Goal: Complete application form

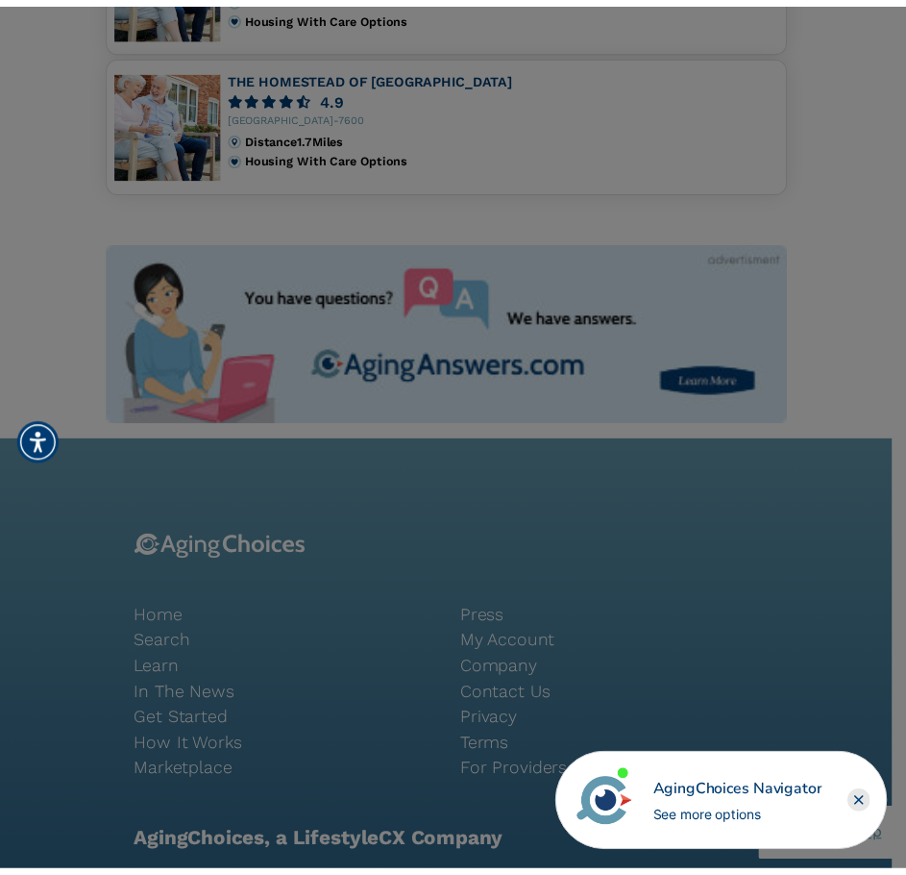
scroll to position [1517, 0]
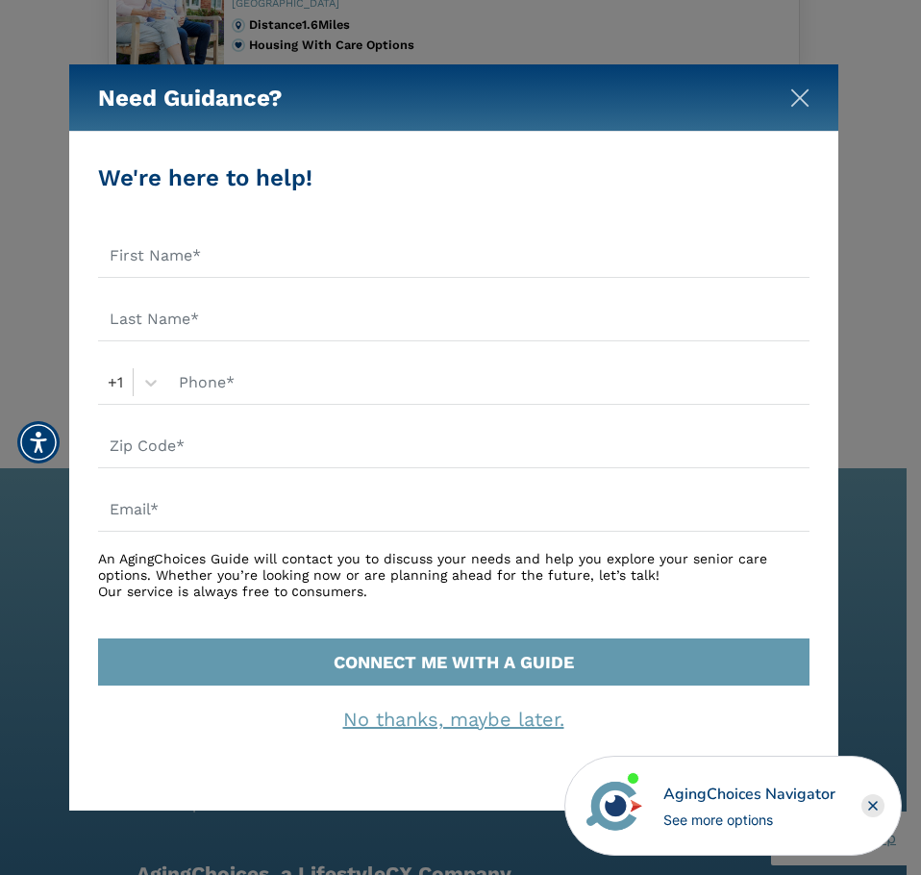
drag, startPoint x: 806, startPoint y: 87, endPoint x: 804, endPoint y: 103, distance: 16.5
click at [806, 87] on button "Close" at bounding box center [799, 94] width 19 height 19
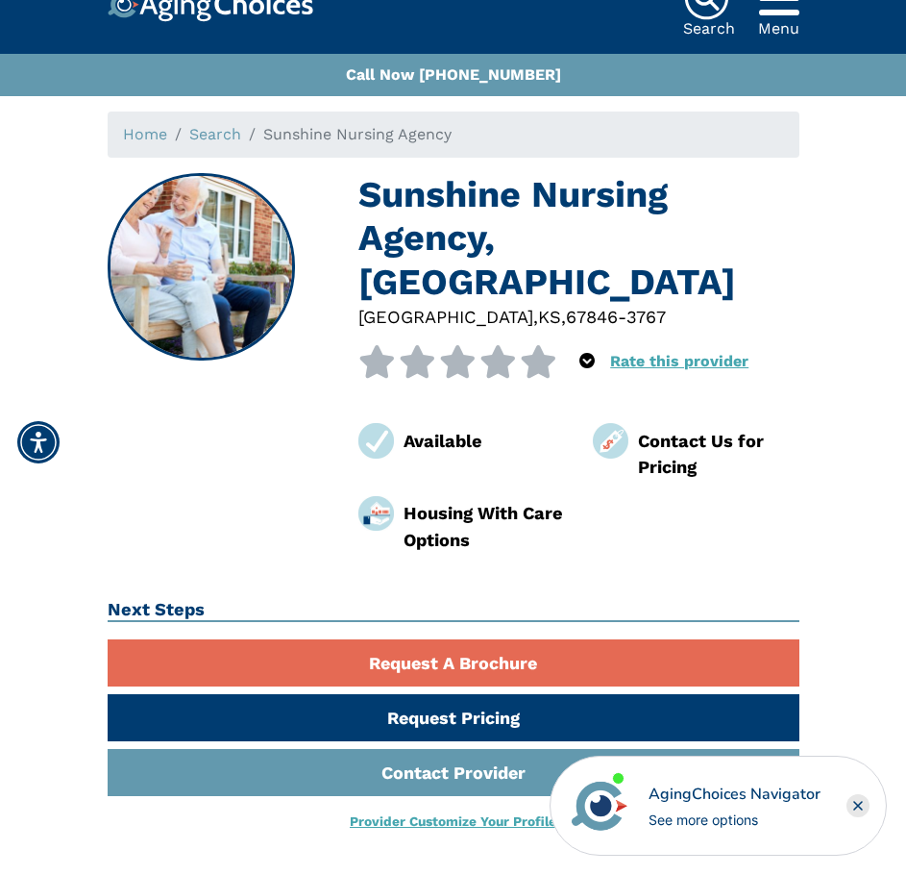
scroll to position [0, 0]
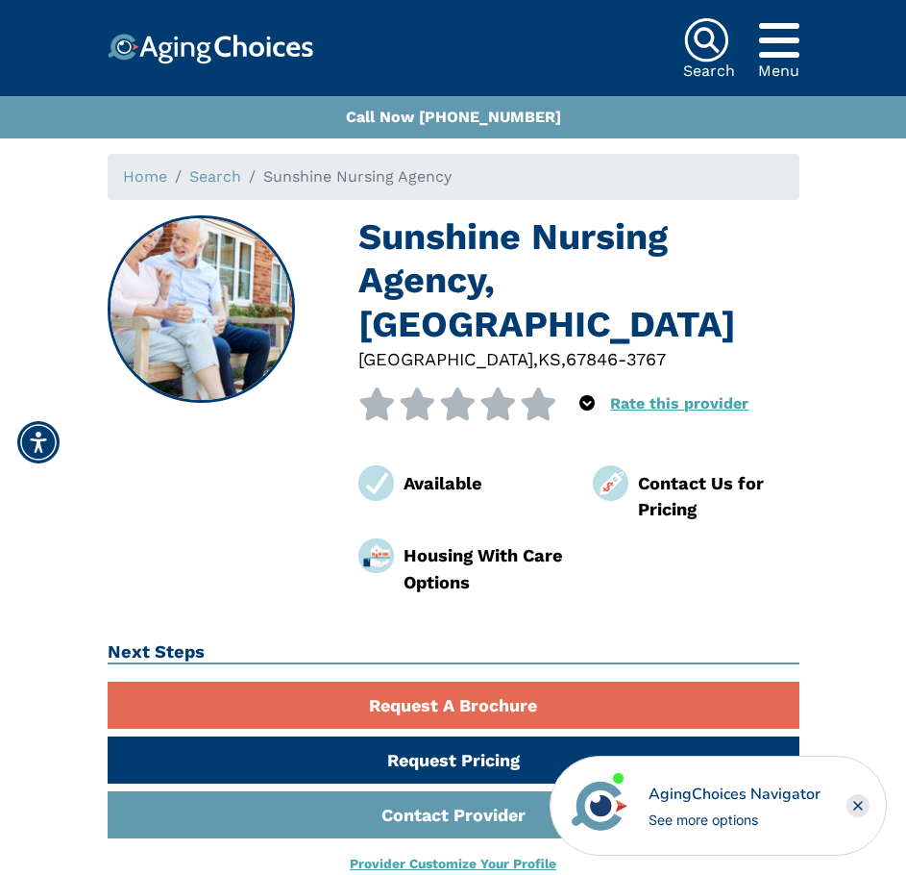
click at [796, 46] on icon "Popover trigger" at bounding box center [779, 40] width 40 height 46
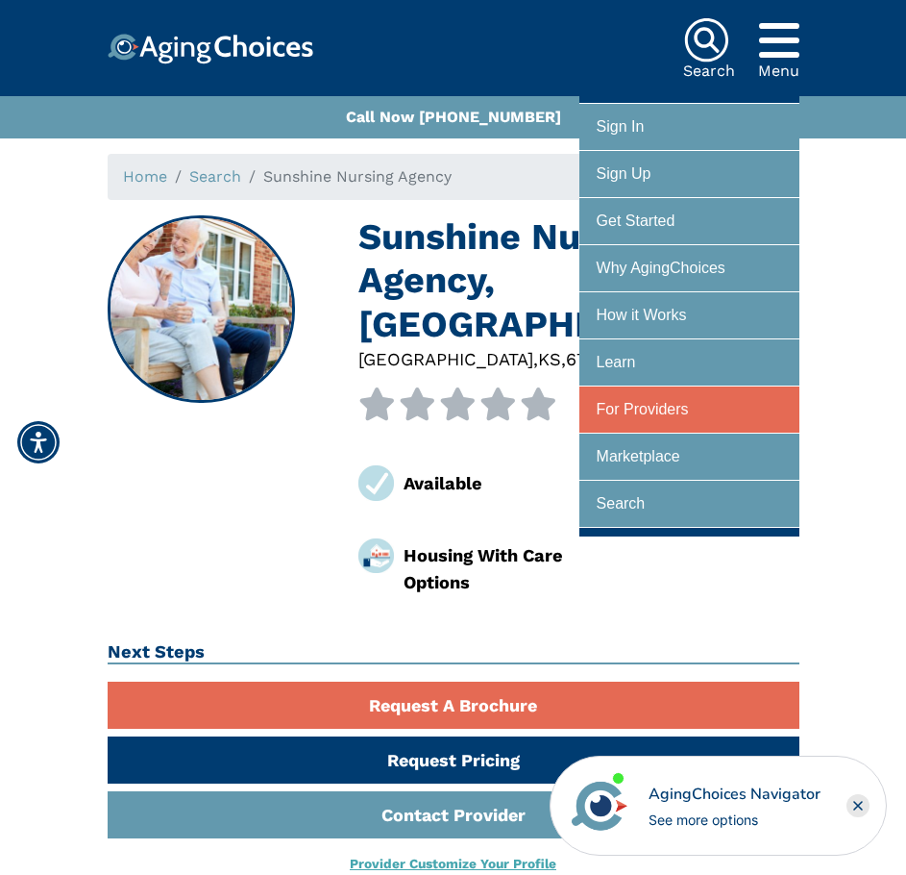
click at [660, 410] on div "For Providers" at bounding box center [643, 410] width 92 height 36
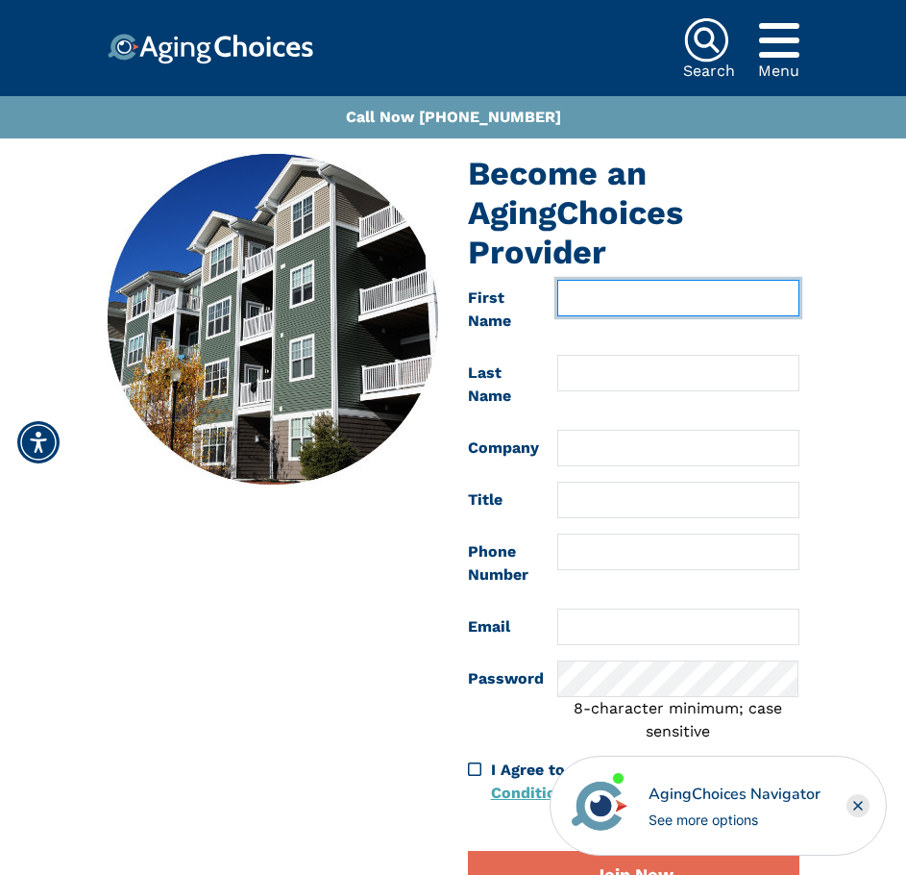
click at [595, 302] on input "text" at bounding box center [677, 298] width 241 height 37
type input "Stacy"
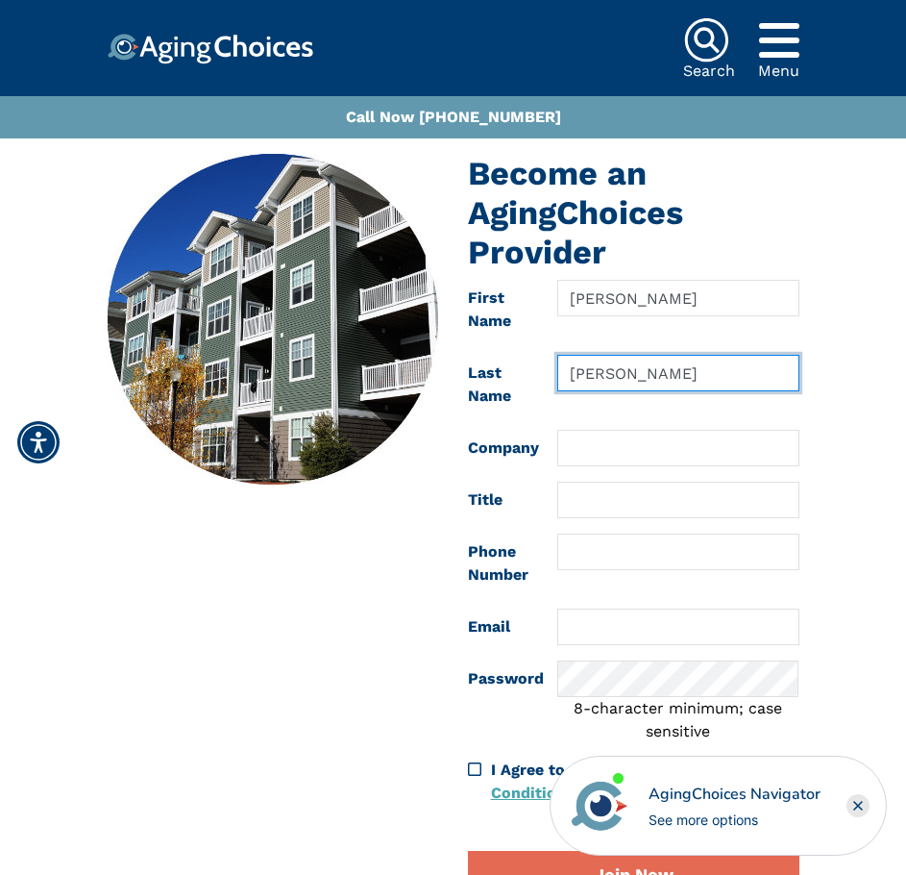
type input "Gail"
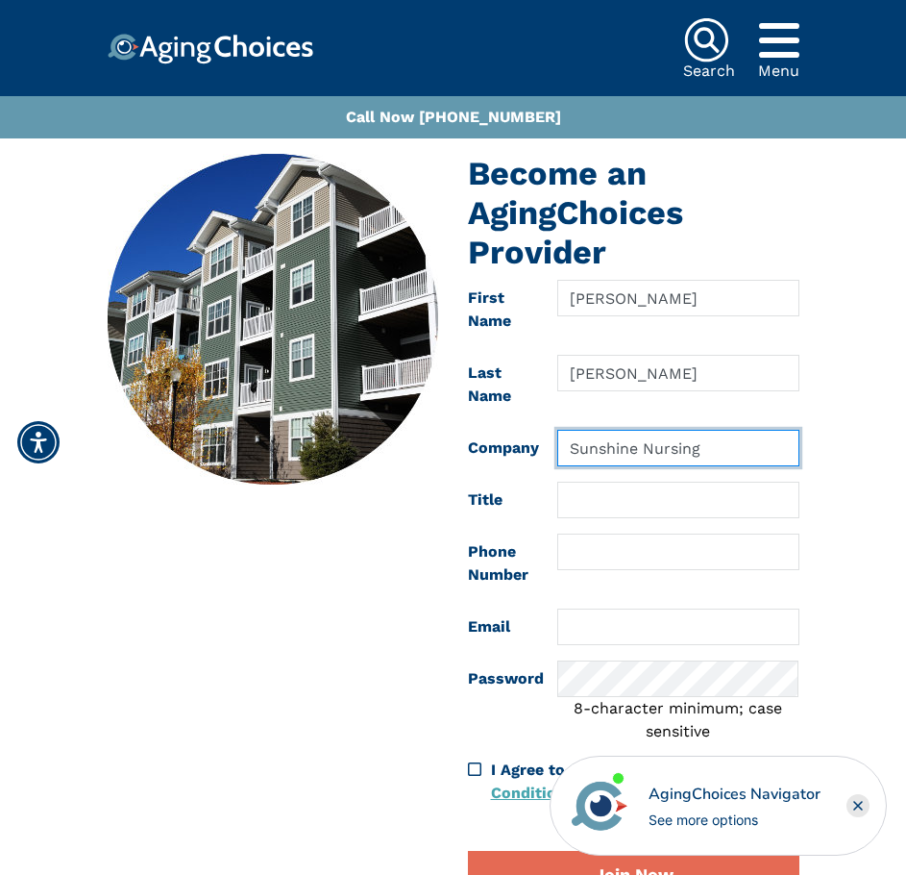
type input "Sunshine Nursing"
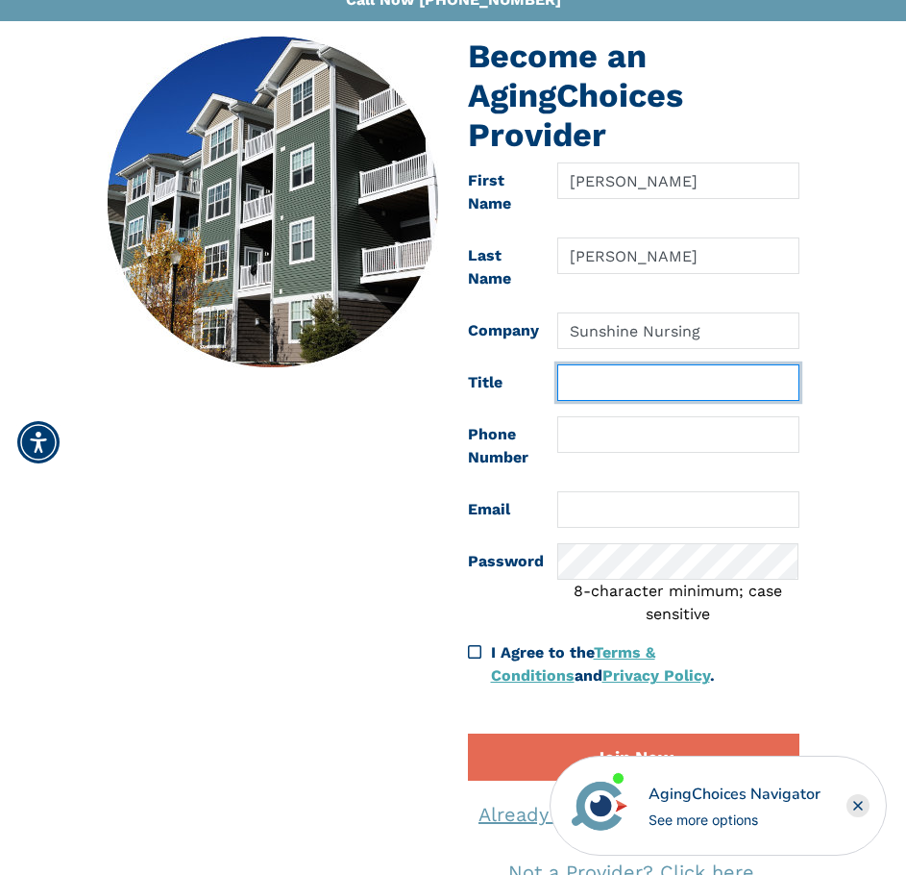
scroll to position [96, 0]
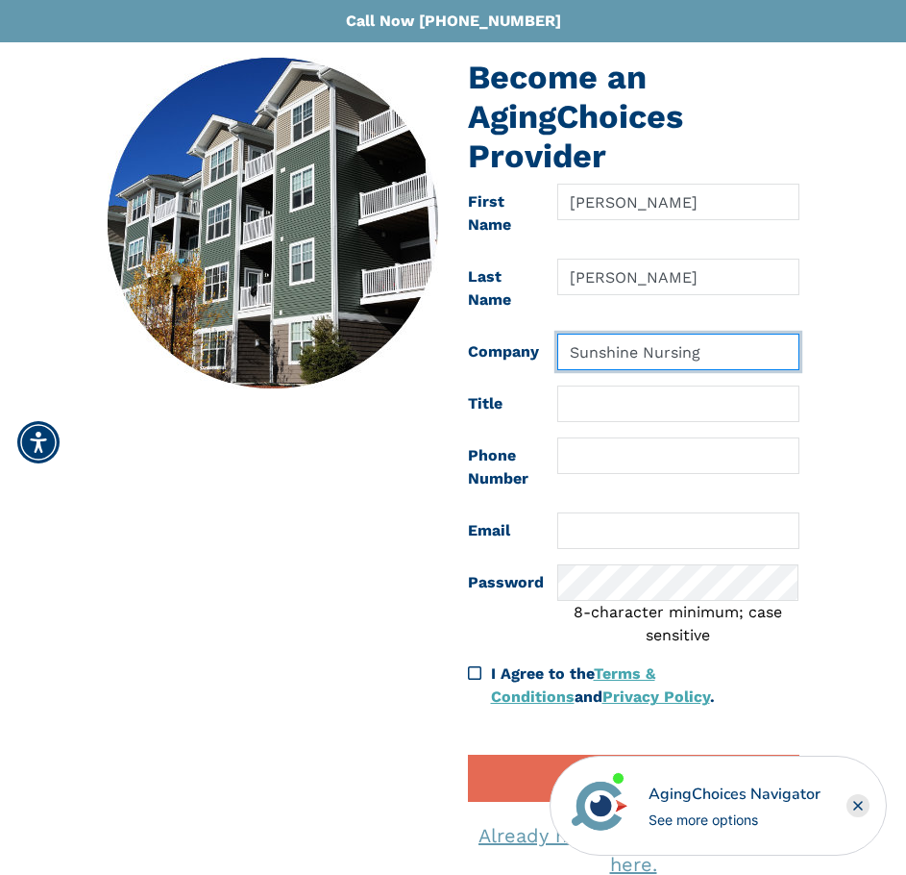
drag, startPoint x: 718, startPoint y: 349, endPoint x: 391, endPoint y: 330, distance: 327.3
click at [391, 330] on div "Become an AgingChoices Provider First Name Stacy Last Name Gail Company Sunshin…" at bounding box center [453, 483] width 721 height 850
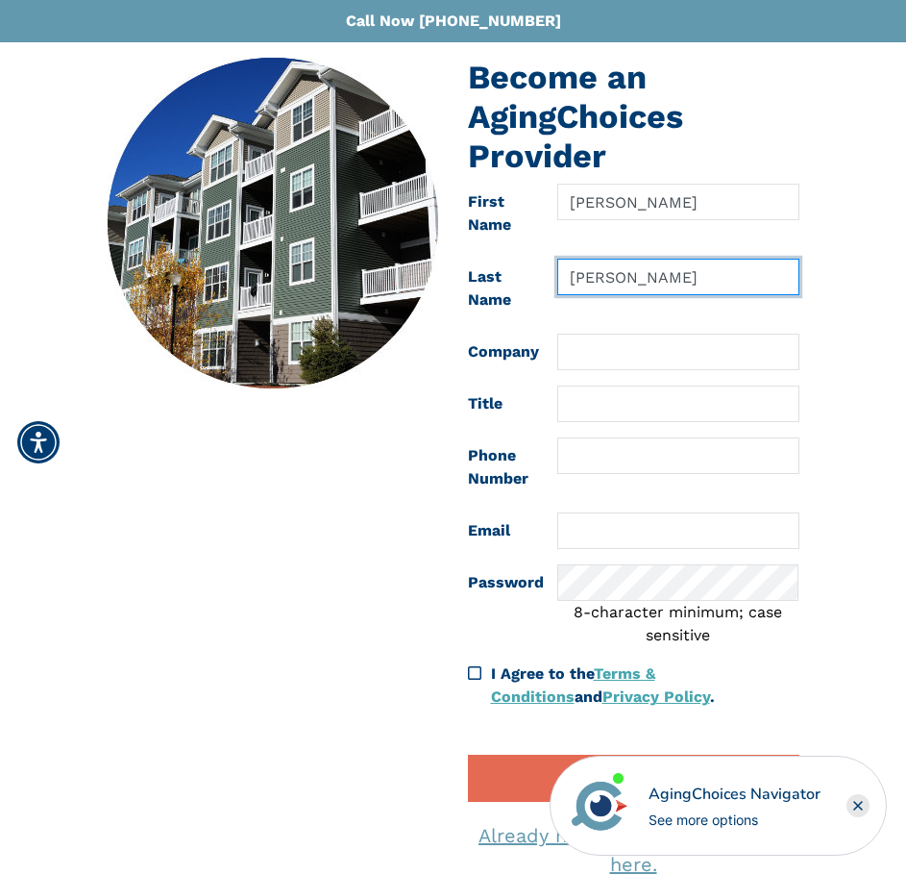
drag, startPoint x: 625, startPoint y: 279, endPoint x: 510, endPoint y: 274, distance: 114.5
click at [511, 274] on div "Last Name Gail" at bounding box center [634, 289] width 360 height 60
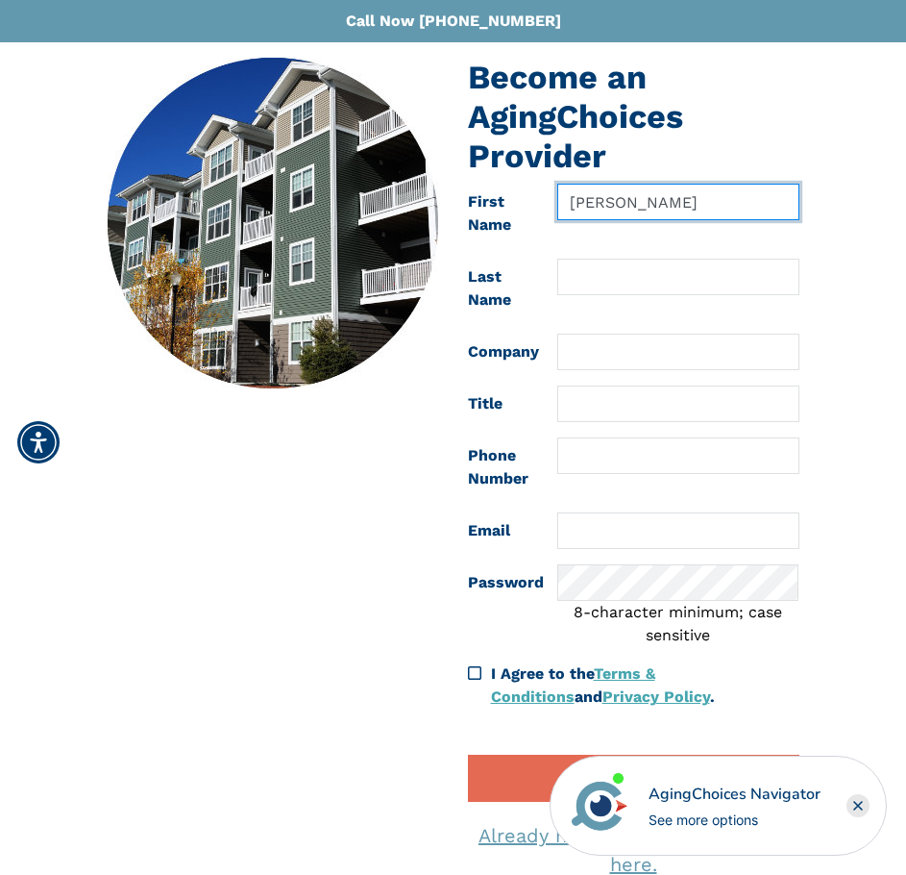
drag, startPoint x: 631, startPoint y: 204, endPoint x: 488, endPoint y: 202, distance: 142.3
click at [488, 202] on div "First Name Stacy" at bounding box center [634, 214] width 360 height 60
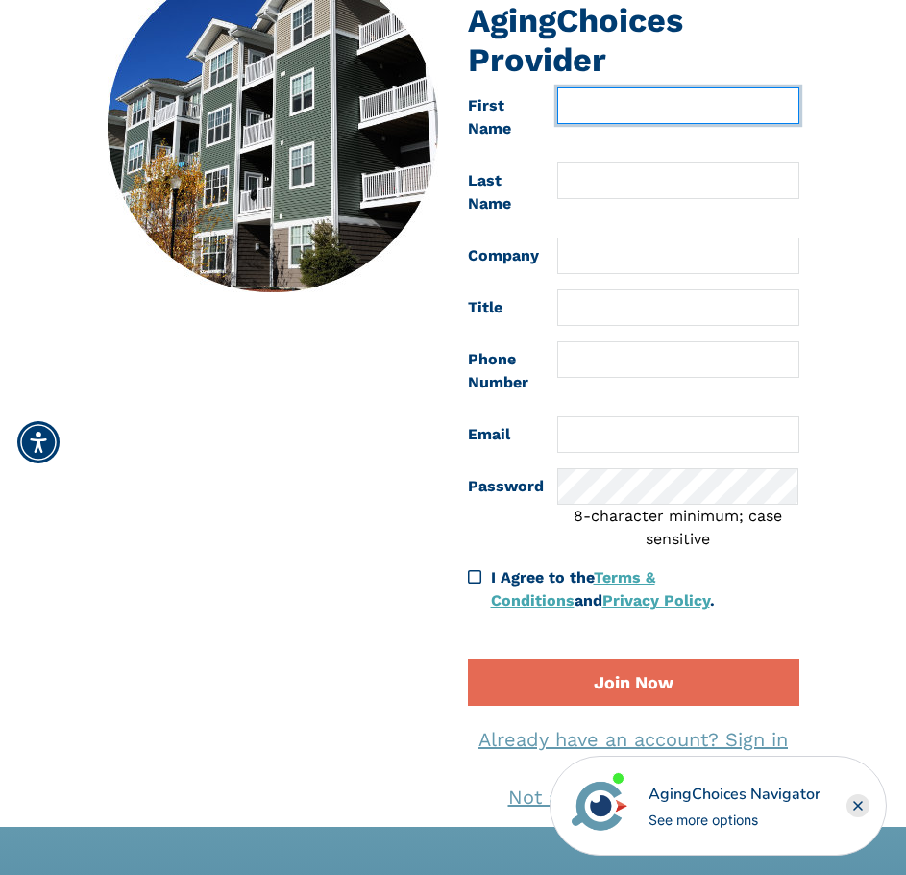
scroll to position [0, 0]
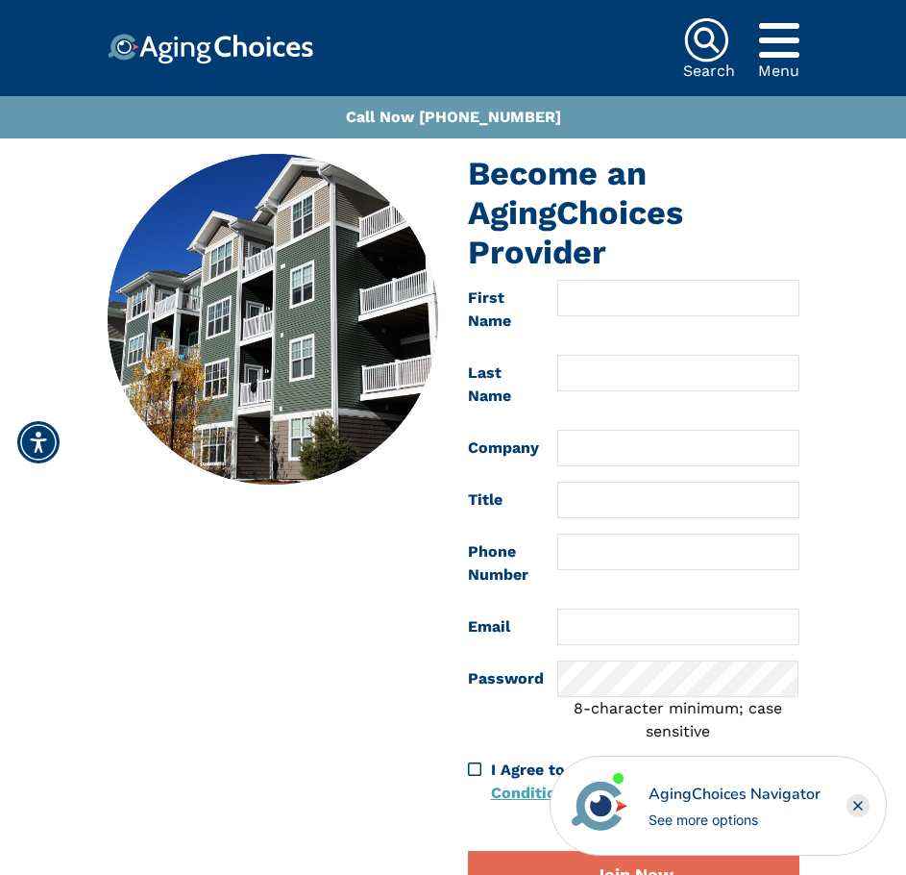
click at [784, 33] on icon "Popover trigger" at bounding box center [779, 40] width 40 height 46
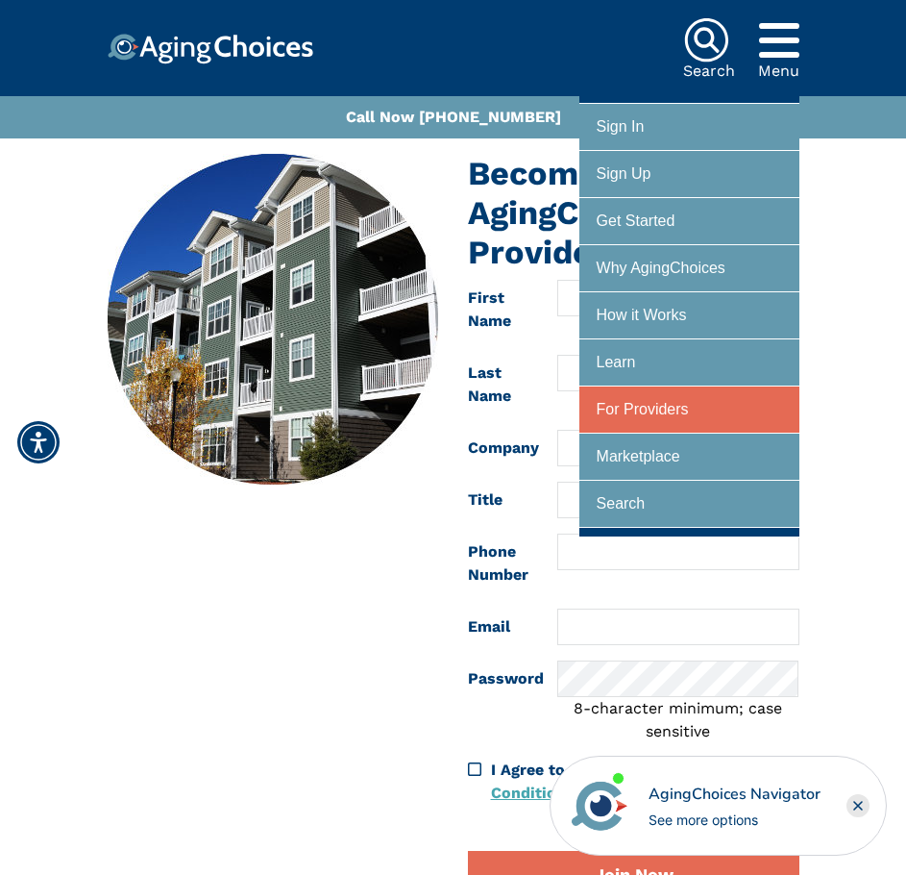
click at [667, 410] on div "For Providers" at bounding box center [643, 410] width 92 height 36
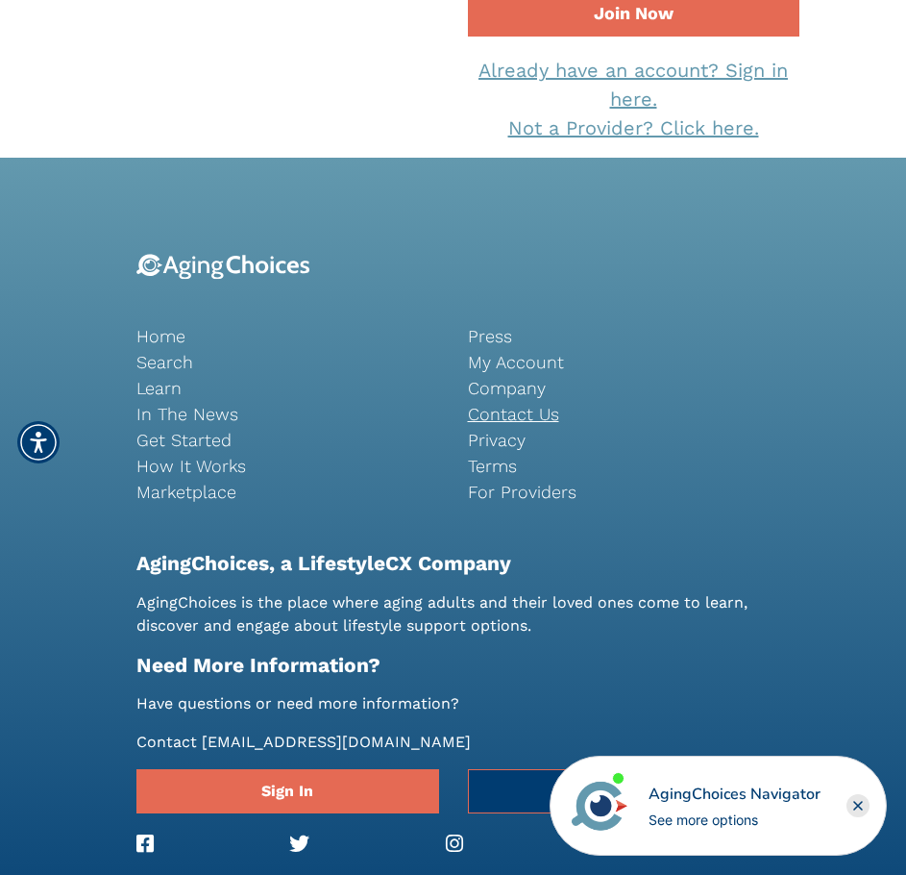
scroll to position [865, 0]
